Goal: Information Seeking & Learning: Learn about a topic

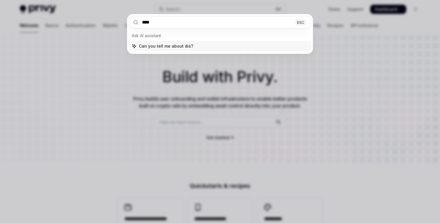
type input "*****"
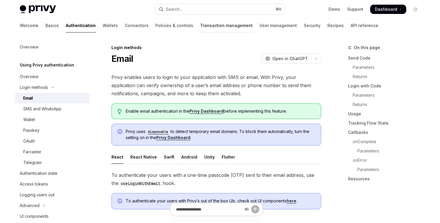
type textarea "*"
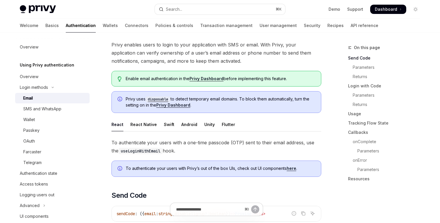
click at [198, 101] on span "Privy uses disposable to detect temporary email domains. To block them automati…" at bounding box center [220, 102] width 189 height 12
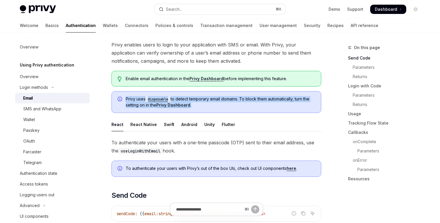
click at [198, 101] on span "Privy uses disposable to detect temporary email domains. To block them automati…" at bounding box center [220, 102] width 189 height 12
click at [202, 102] on span "Privy uses disposable to detect temporary email domains. To block them automati…" at bounding box center [220, 102] width 189 height 12
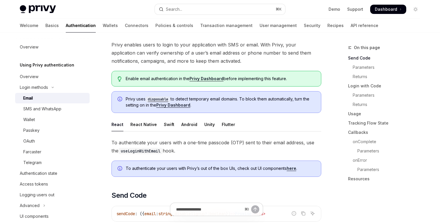
click at [172, 106] on link "Privy Dashboard" at bounding box center [173, 105] width 34 height 5
click at [207, 109] on div "Privy uses disposable to detect temporary email domains. To block them automati…" at bounding box center [216, 102] width 210 height 22
